Goal: Information Seeking & Learning: Check status

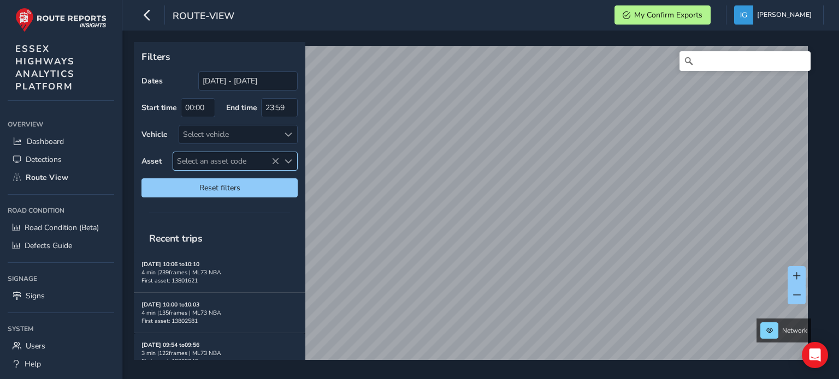
click at [286, 161] on span "Select an asset code" at bounding box center [288, 162] width 8 height 8
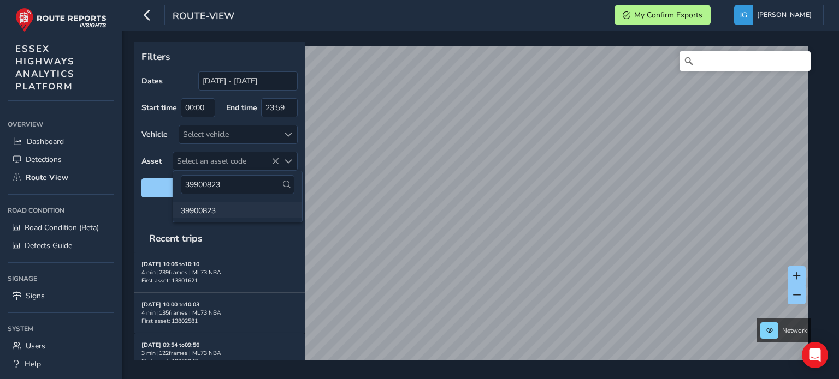
type input "39900823"
click at [204, 211] on li "39900823" at bounding box center [237, 210] width 129 height 16
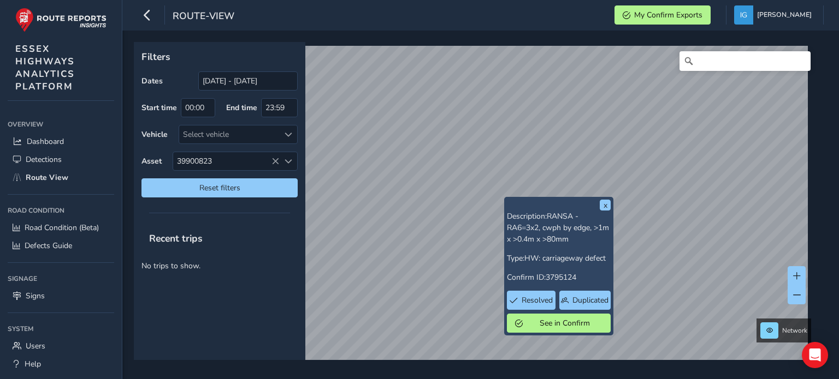
click at [574, 224] on div "x Description: RANSA - RA6=3x2, cwph by edge, >1m x >0.4m x >80mm Type: HW: car…" at bounding box center [477, 201] width 686 height 318
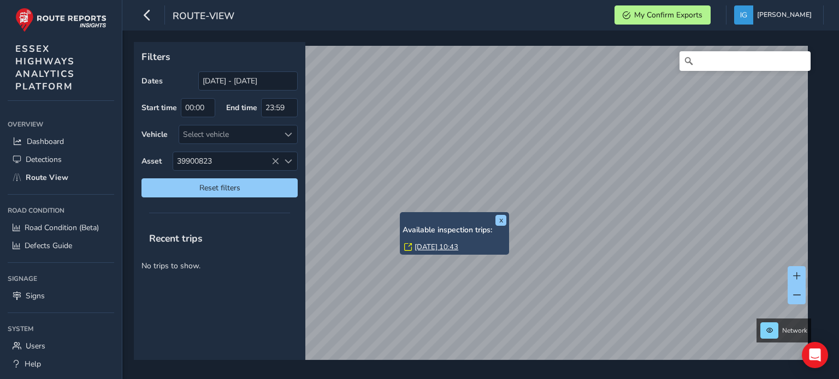
click at [435, 250] on link "[DATE] 10:43" at bounding box center [436, 247] width 44 height 10
